Goal: Check status: Check status

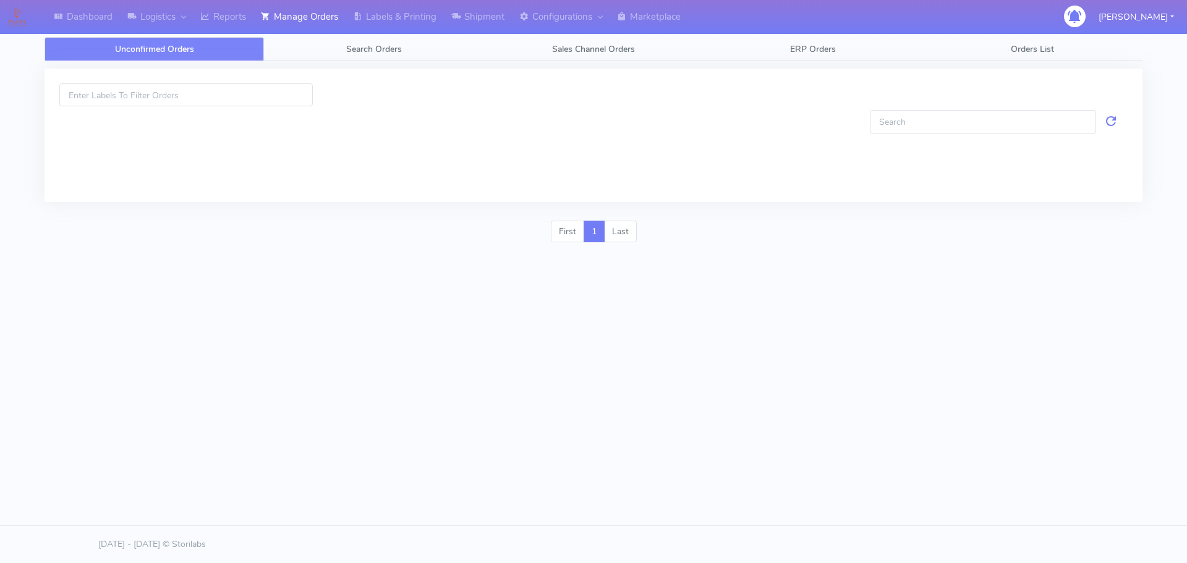
click at [343, 51] on link "Search Orders" at bounding box center [374, 49] width 220 height 24
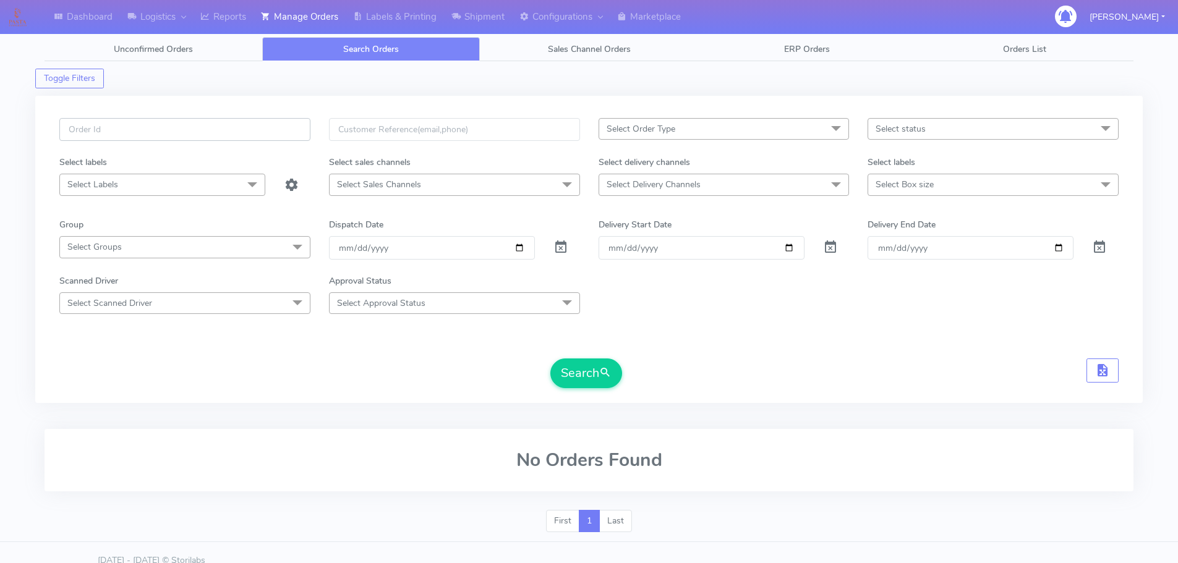
click at [299, 130] on input "text" at bounding box center [184, 129] width 251 height 23
paste input "1627264"
type input "1627264"
click at [565, 247] on span at bounding box center [561, 250] width 15 height 12
click at [571, 371] on button "Search" at bounding box center [586, 374] width 72 height 30
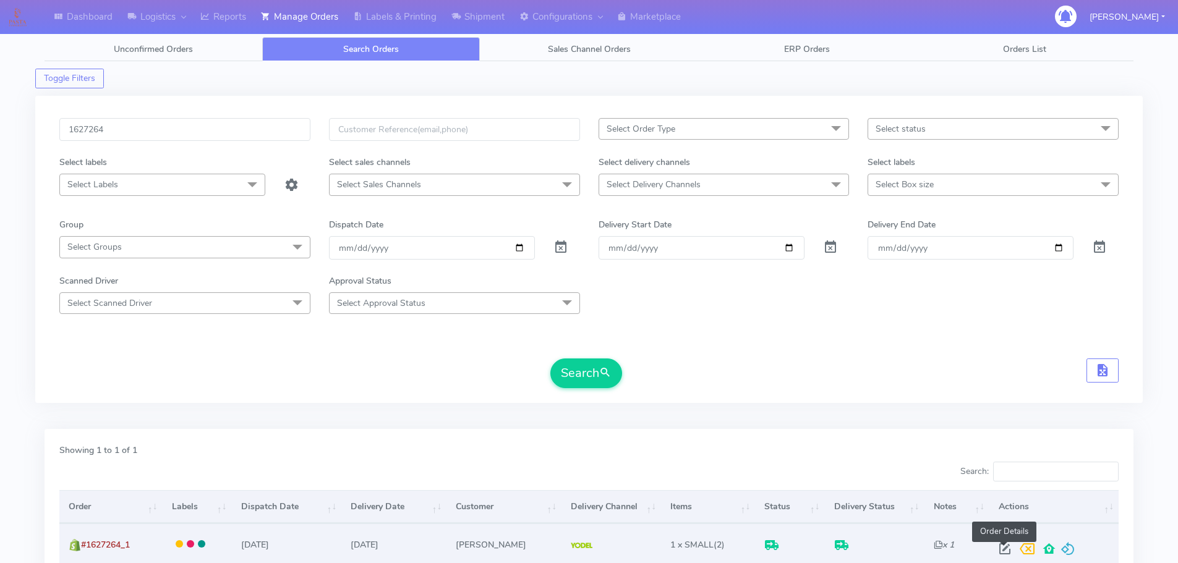
click at [1006, 550] on span at bounding box center [1005, 552] width 22 height 12
select select "5"
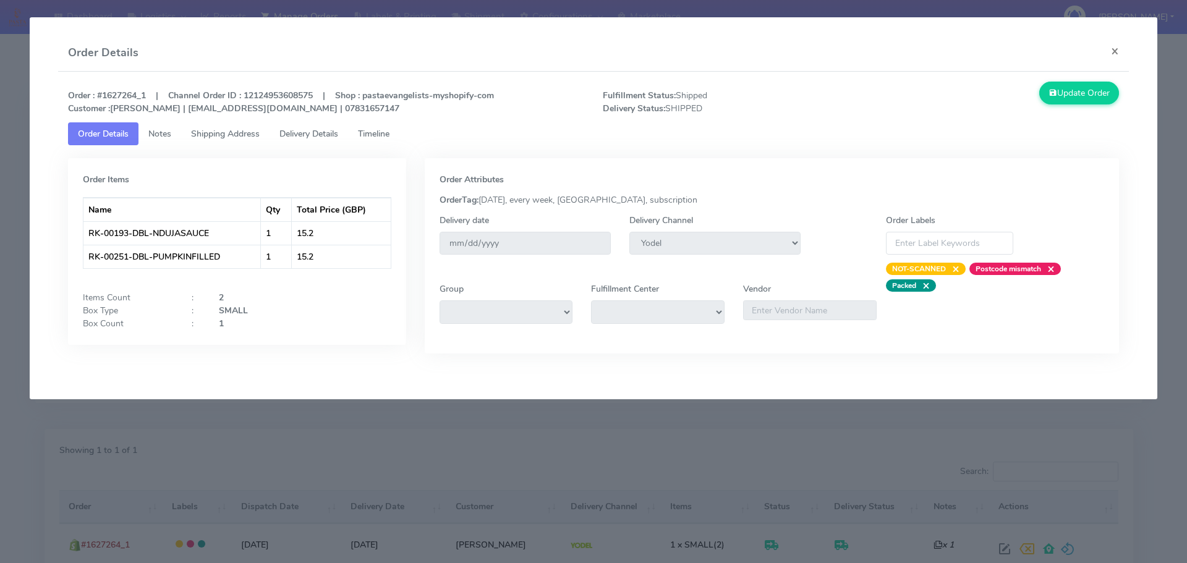
click at [212, 138] on span "Shipping Address" at bounding box center [225, 134] width 69 height 12
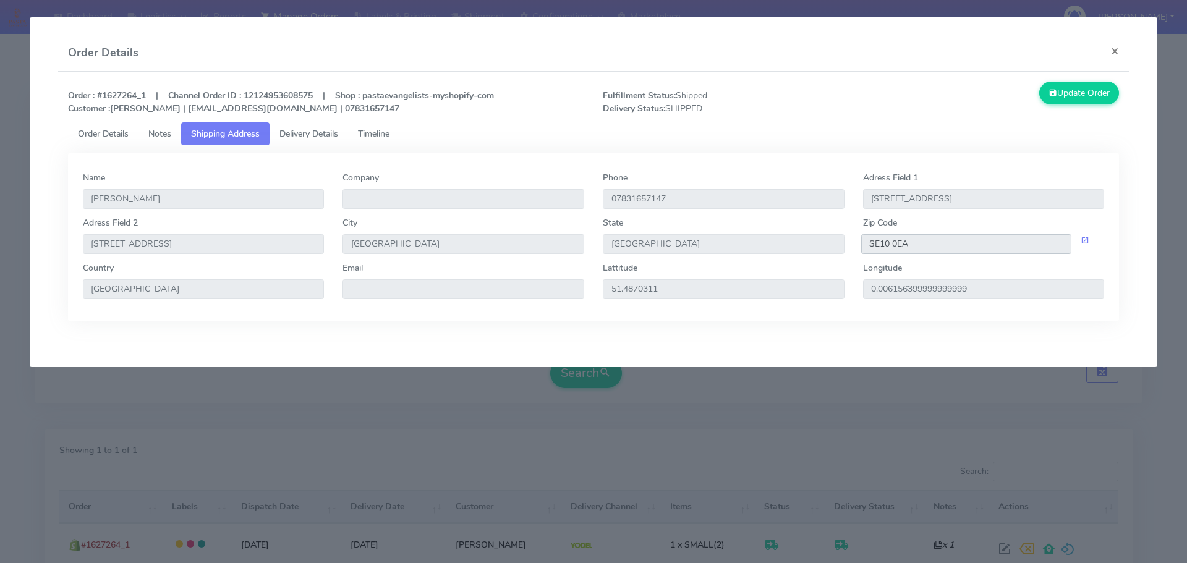
drag, startPoint x: 928, startPoint y: 244, endPoint x: 830, endPoint y: 248, distance: 98.4
click at [830, 248] on div "Adress Field 2 15 Commerell Street City London State England Zip Code SE10 0EA" at bounding box center [594, 238] width 1041 height 45
click at [336, 140] on link "Delivery Details" at bounding box center [309, 133] width 79 height 23
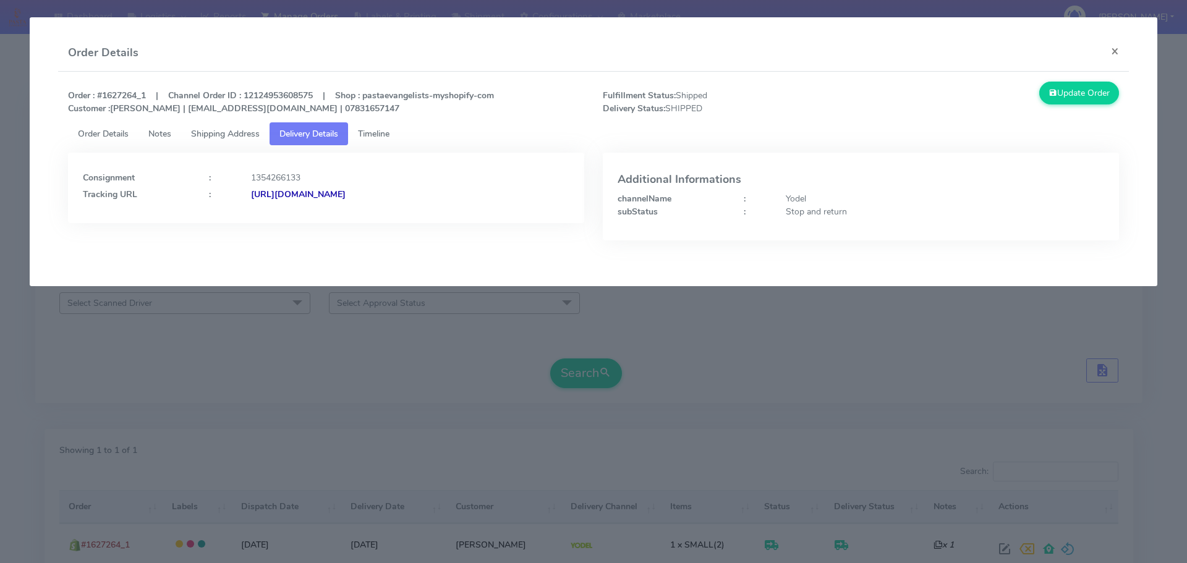
click at [346, 200] on strong "https://www.yodel.co.uk/tracking/JJD0002249960903347" at bounding box center [298, 195] width 95 height 12
copy strong "1627264"
drag, startPoint x: 138, startPoint y: 93, endPoint x: 101, endPoint y: 90, distance: 36.6
click at [101, 90] on strong "Order : #1627264_1 | Channel Order ID : 12124953608575 | Shop : pastaevangelist…" at bounding box center [281, 102] width 426 height 25
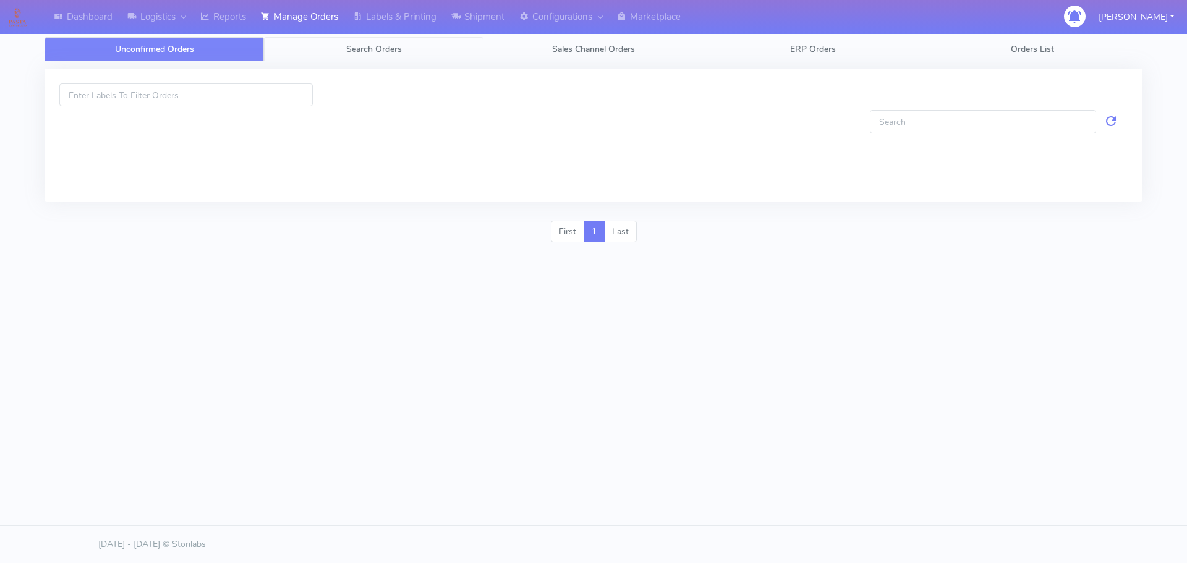
click at [333, 49] on link "Search Orders" at bounding box center [374, 49] width 220 height 24
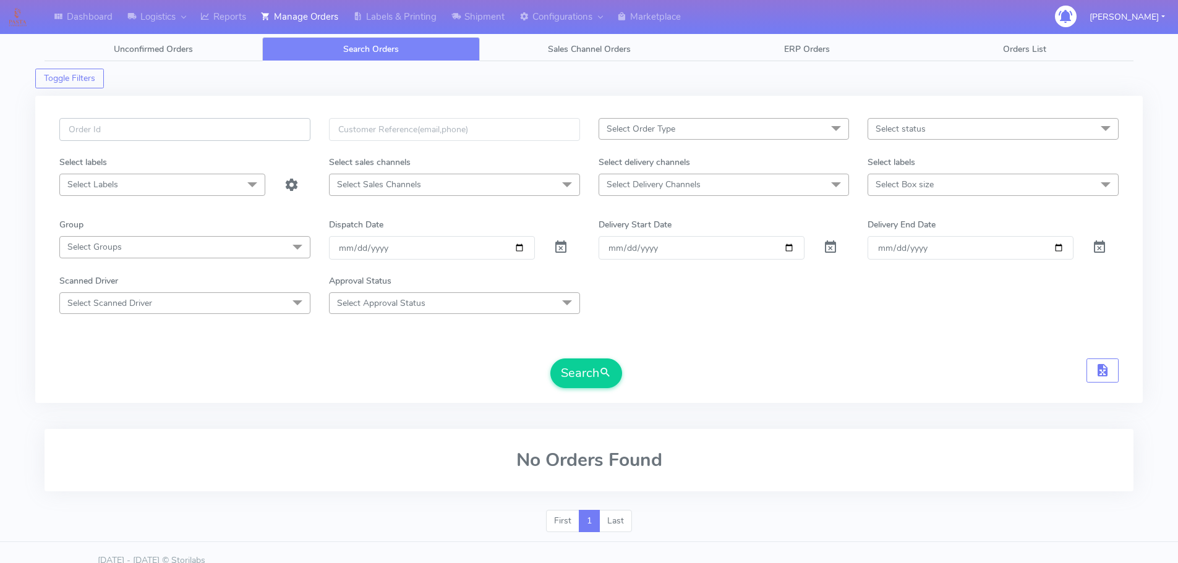
click at [287, 131] on input "text" at bounding box center [184, 129] width 251 height 23
paste input "JD0002249960903347"
type input "JD0002249960903347"
click at [562, 251] on span at bounding box center [561, 250] width 15 height 12
